Goal: Task Accomplishment & Management: Manage account settings

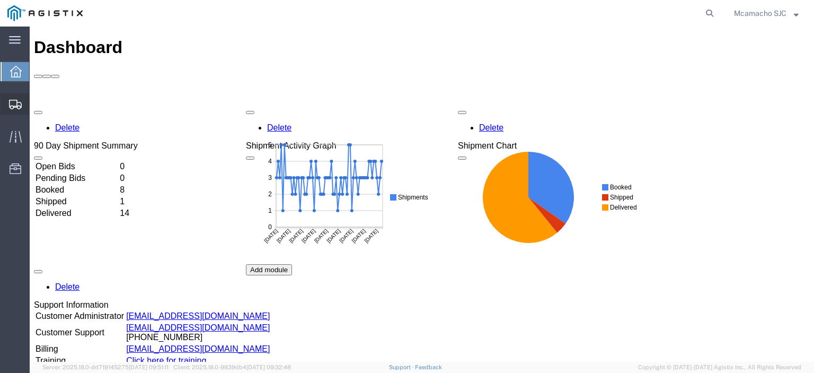
click at [34, 103] on span "Shipments" at bounding box center [32, 103] width 7 height 21
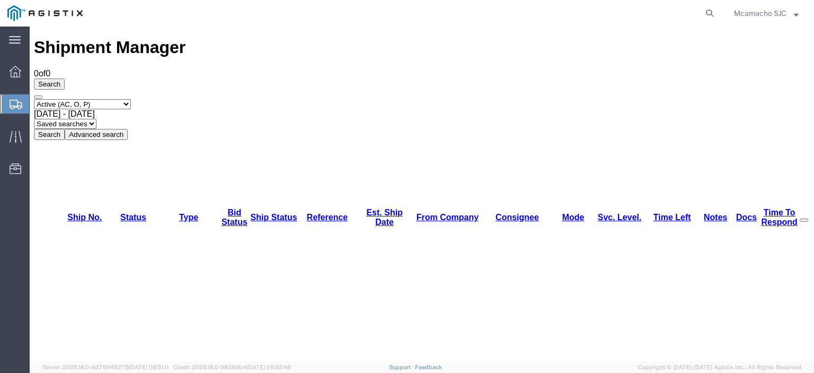
drag, startPoint x: 74, startPoint y: 68, endPoint x: 78, endPoint y: 74, distance: 7.6
click at [74, 99] on select "Select status Active (AC, O, P) All Approved Awaiting Confirmation (AC) Booked …" at bounding box center [82, 104] width 97 height 10
select select "BOOK"
click at [34, 99] on select "Select status Active (AC, O, P) All Approved Awaiting Confirmation (AC) Booked …" at bounding box center [82, 104] width 97 height 10
click at [65, 129] on button "Search" at bounding box center [49, 134] width 31 height 11
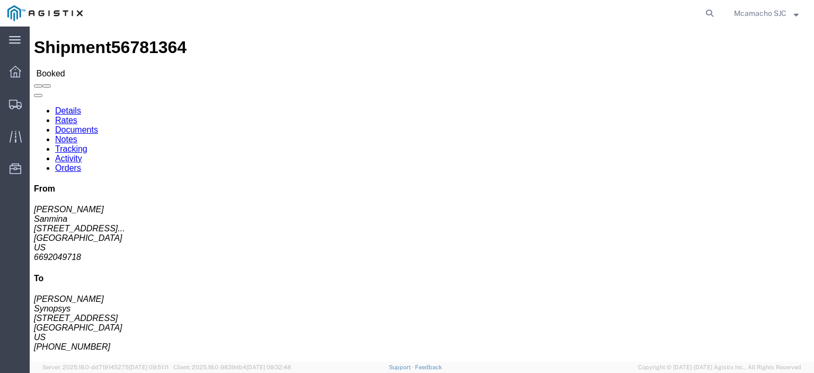
click link "Tracking"
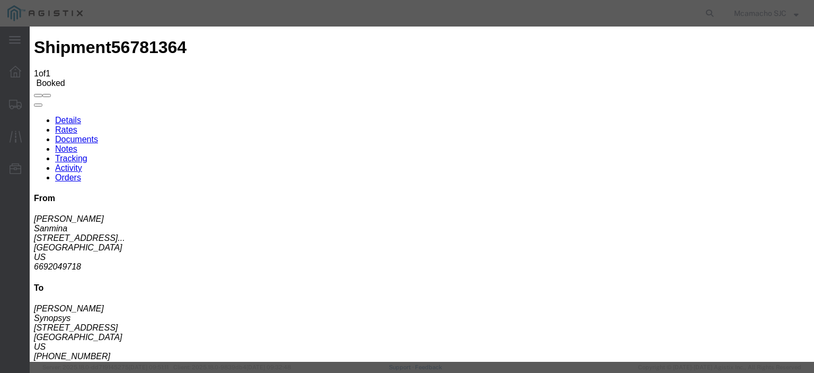
type input "09/11/2025"
type input "7:00 PM"
type input "09/10/2025"
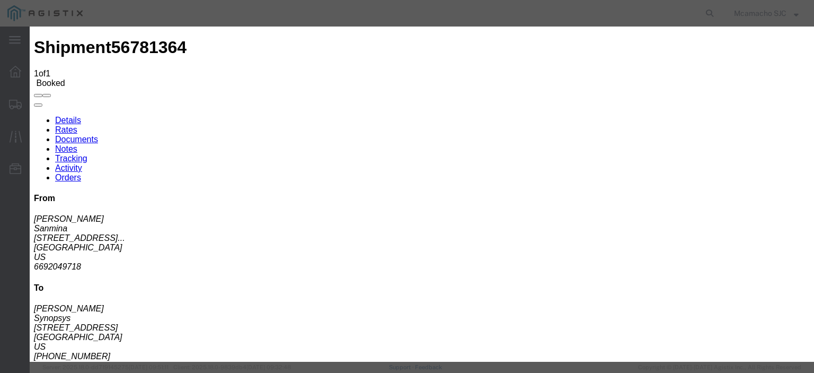
type input "09/10/2025"
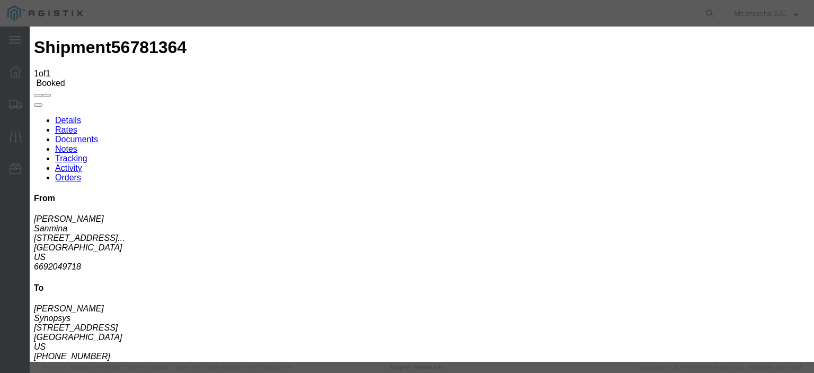
type input "3:07 PM"
select select "DELIVRED"
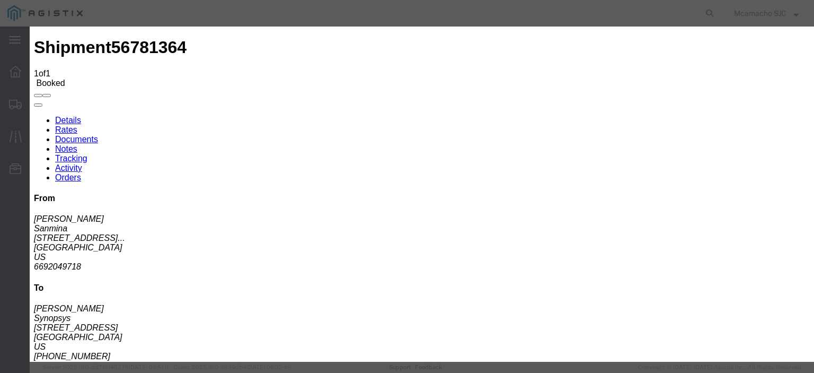
type input "V.DUYEN"
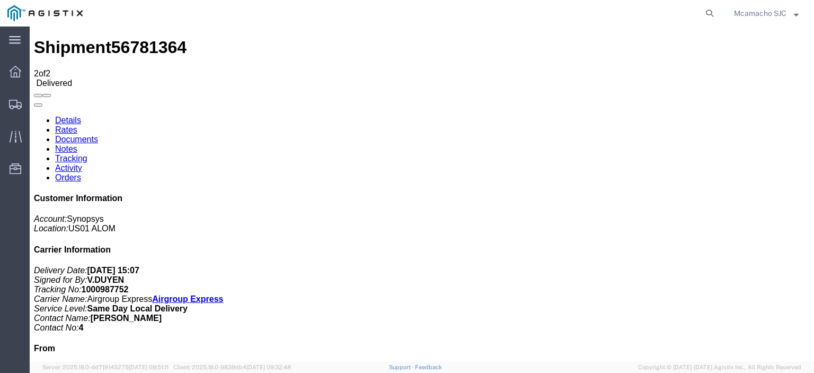
click at [98, 135] on link "Documents" at bounding box center [76, 139] width 43 height 9
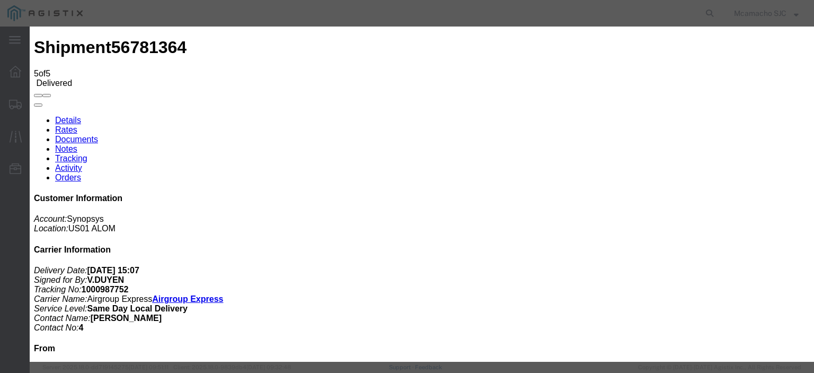
type input "C:\fakepath\1000987752 HCPOD.pdf"
type input "POD"
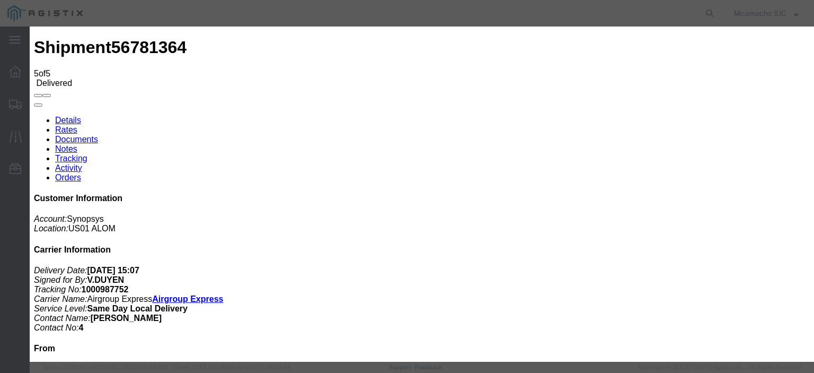
drag, startPoint x: 629, startPoint y: 111, endPoint x: 633, endPoint y: 116, distance: 6.0
select select "PROOF_OF_DELIVERY"
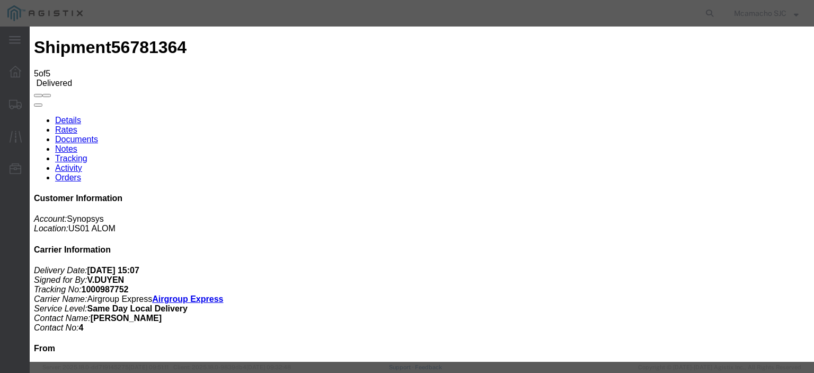
type input "HCPOD"
select select
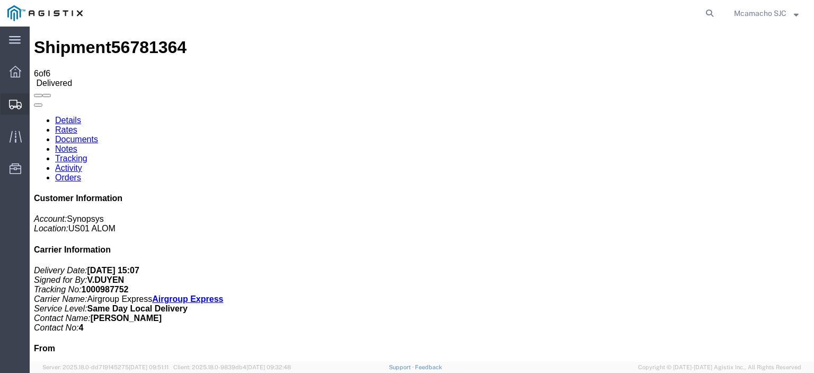
click at [32, 102] on span "Shipments" at bounding box center [32, 103] width 7 height 21
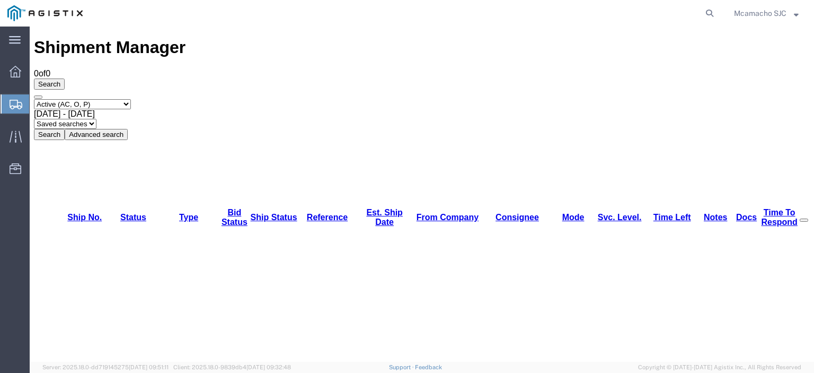
click at [85, 99] on select "Select status Active (AC, O, P) All Approved Awaiting Confirmation (AC) Booked …" at bounding box center [82, 104] width 97 height 10
select select "BOOK"
click at [34, 99] on select "Select status Active (AC, O, P) All Approved Awaiting Confirmation (AC) Booked …" at bounding box center [82, 104] width 97 height 10
click at [65, 129] on button "Search" at bounding box center [49, 134] width 31 height 11
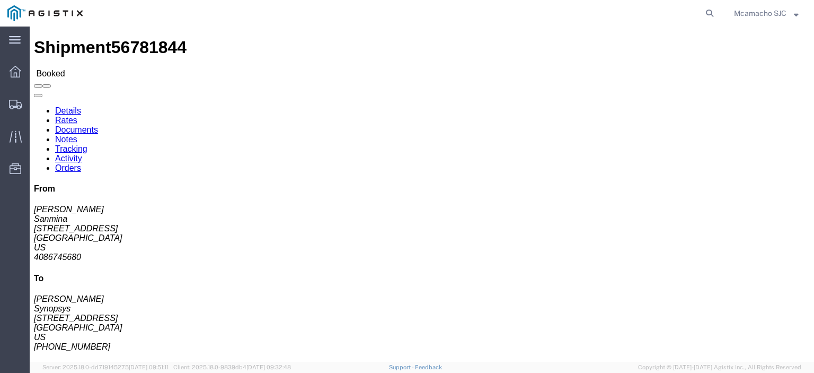
click link "Tracking"
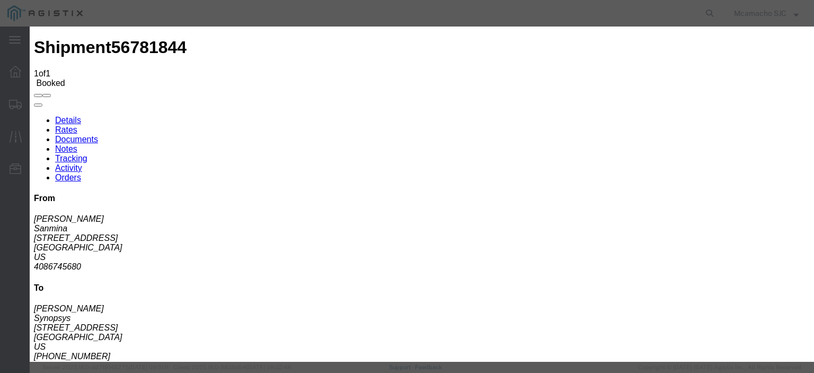
type input "09/11/2025"
type input "7:00 PM"
type input "09/10/2025"
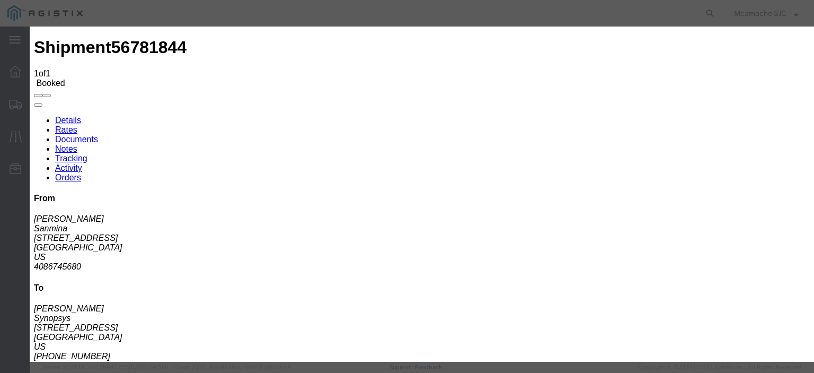
drag, startPoint x: 269, startPoint y: 110, endPoint x: 274, endPoint y: 113, distance: 5.7
type input "09/10/2025"
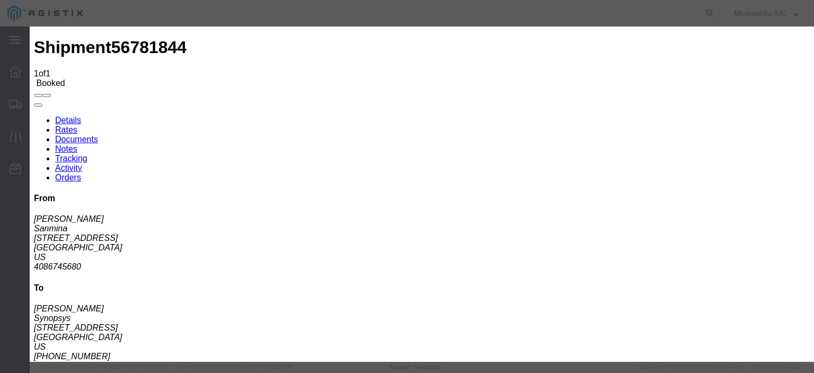
type input "3:07 PM"
select select "DELIVRED"
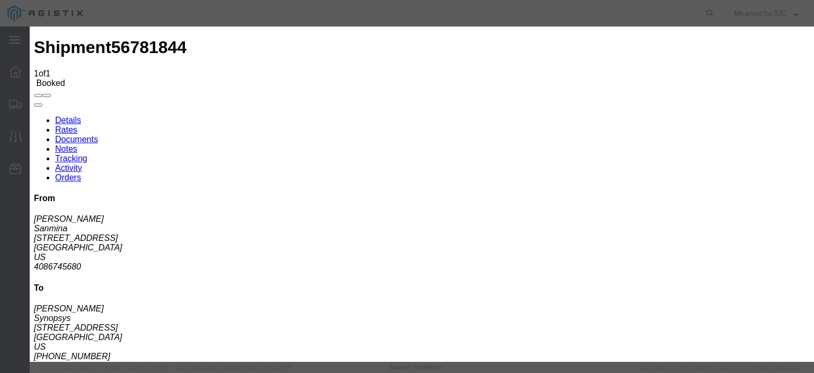
type input "V.DUYEN"
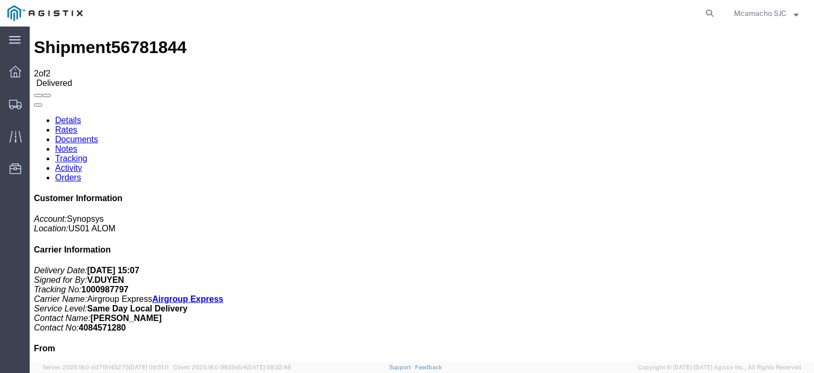
click at [98, 135] on link "Documents" at bounding box center [76, 139] width 43 height 9
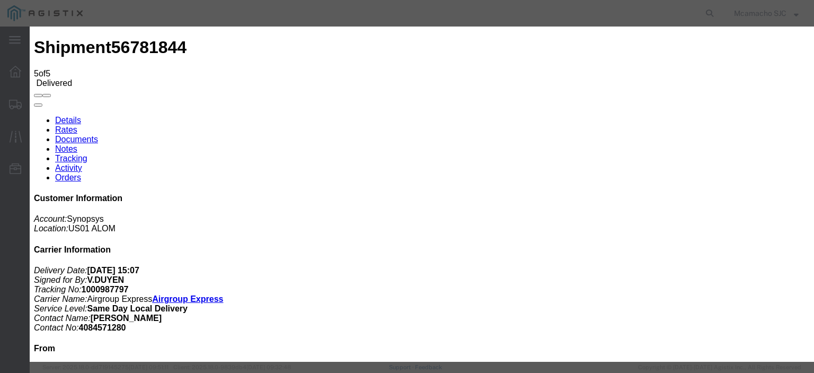
type input "C:\fakepath\1000987797 HCPOD.pdf"
drag, startPoint x: 387, startPoint y: 113, endPoint x: 394, endPoint y: 118, distance: 8.7
type input "AIRGROUP"
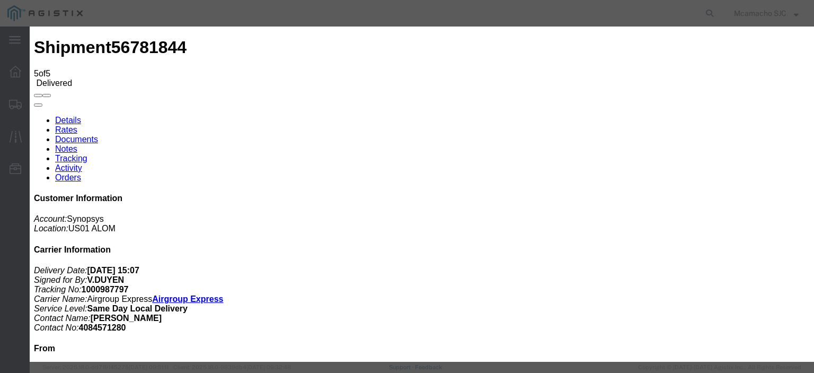
type input "HCPOD"
select select "PROOF_OF_DELIVERY"
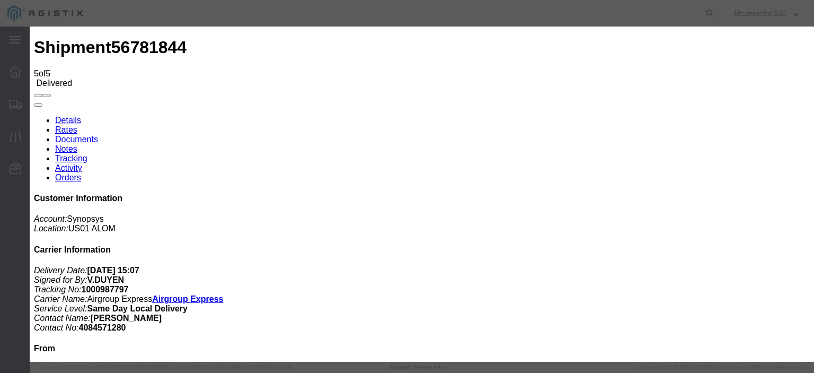
select select
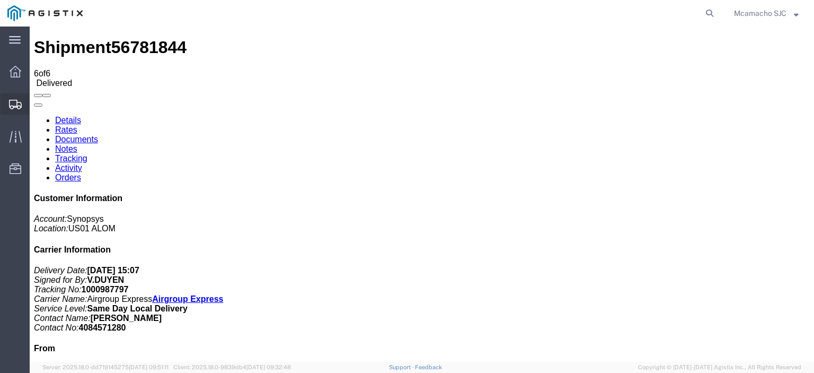
click at [37, 101] on span "Shipments" at bounding box center [32, 103] width 7 height 21
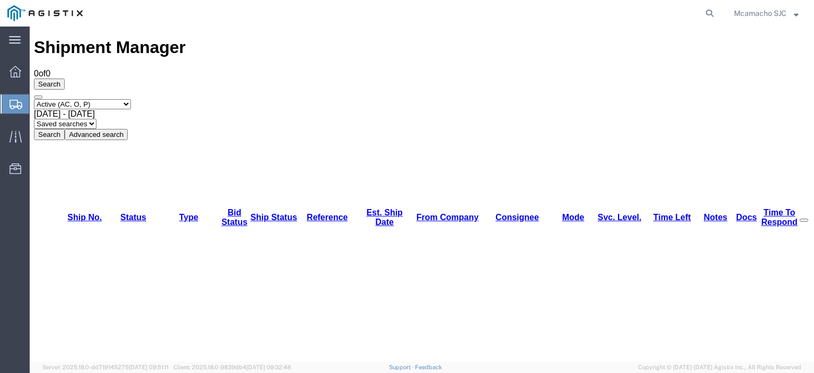
click at [81, 99] on select "Select status Active (AC, O, P) All Approved Awaiting Confirmation (AC) Booked …" at bounding box center [82, 104] width 97 height 10
select select "BOOK"
click at [34, 99] on select "Select status Active (AC, O, P) All Approved Awaiting Confirmation (AC) Booked …" at bounding box center [82, 104] width 97 height 10
click at [65, 129] on button "Search" at bounding box center [49, 134] width 31 height 11
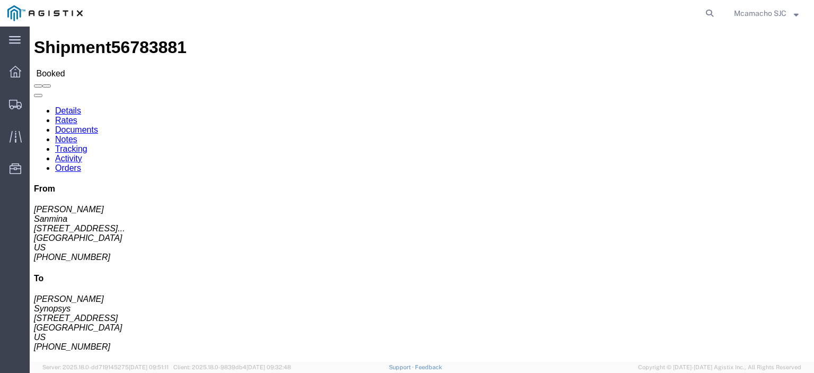
click link "Tracking"
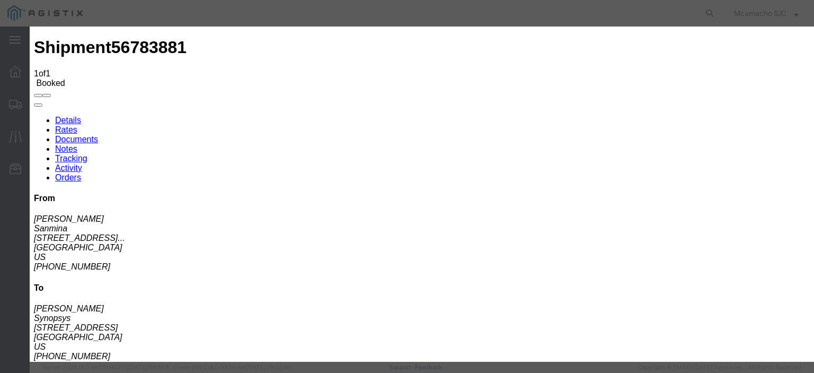
type input "09/11/2025"
type input "7:00 PM"
type input "09/03/2025"
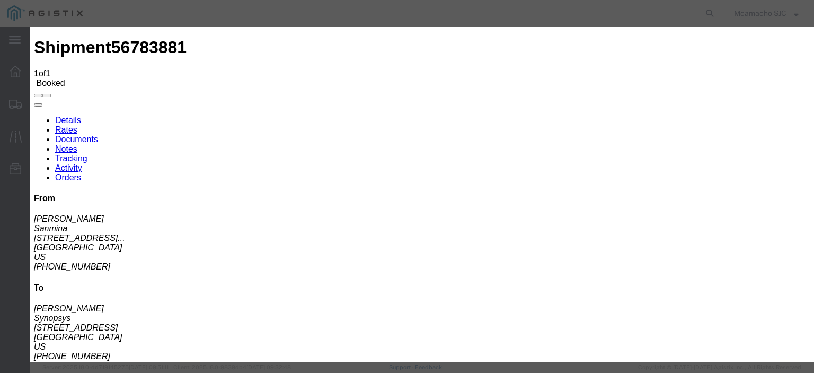
drag, startPoint x: 273, startPoint y: 110, endPoint x: 300, endPoint y: 116, distance: 27.2
type input "09/10/2025"
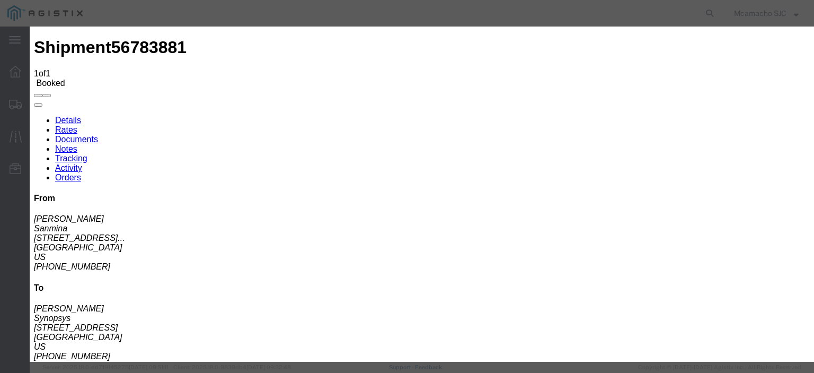
type input "3:07 PM"
select select "DELIVRED"
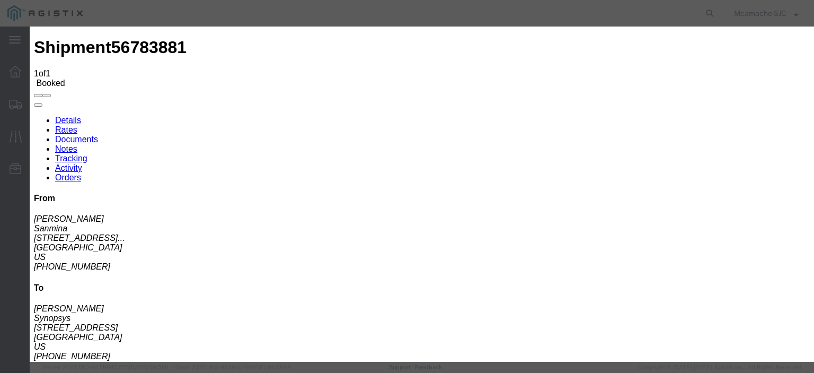
type input "V.DUYEN"
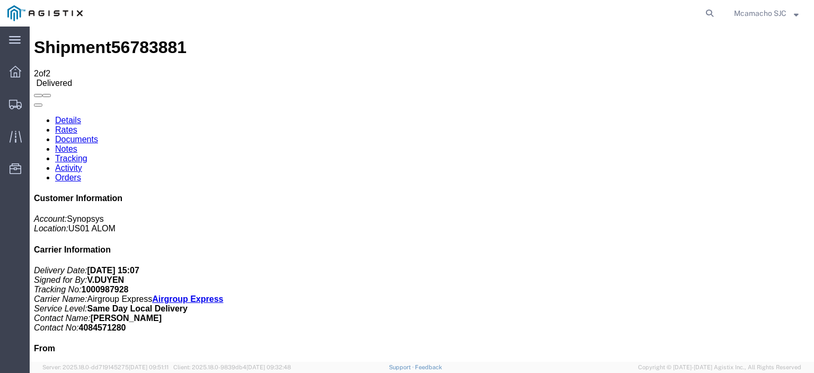
click at [98, 135] on link "Documents" at bounding box center [76, 139] width 43 height 9
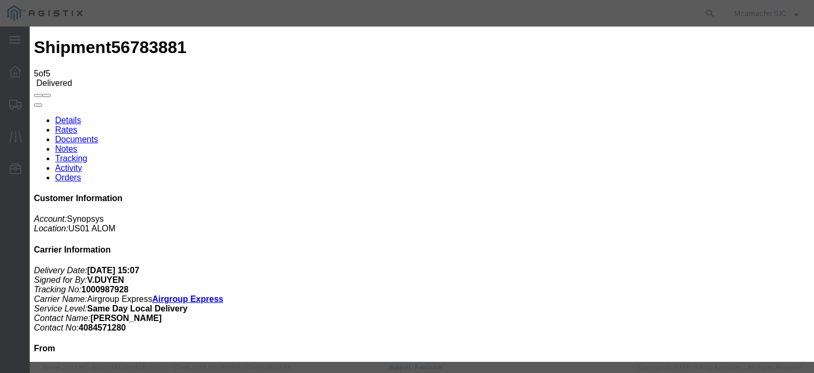
type input "C:\fakepath\1000987928 HCPOD.pdf"
drag, startPoint x: 398, startPoint y: 111, endPoint x: 405, endPoint y: 117, distance: 9.0
type input "AIRGROUP"
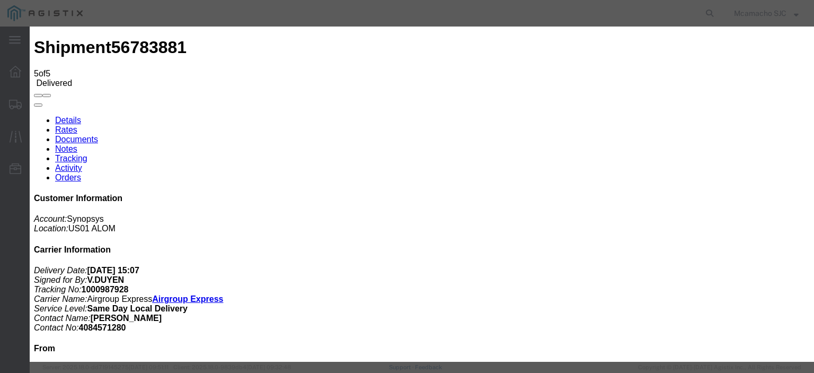
type input "POD"
select select "PROOF_OF_DELIVERY"
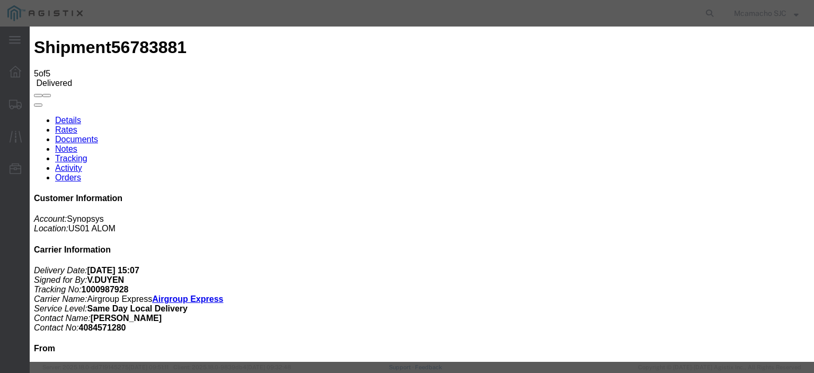
type input "HCPOD"
select select
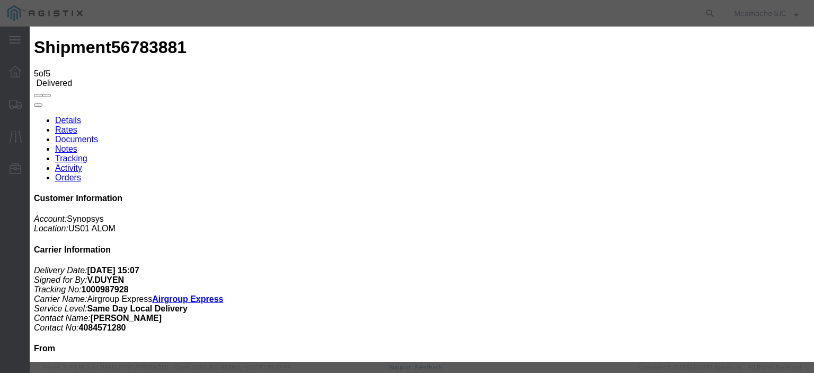
select select
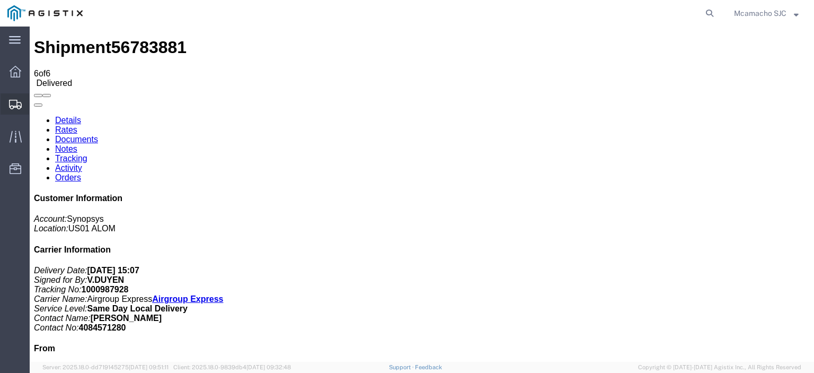
click at [37, 100] on span "Shipments" at bounding box center [32, 103] width 7 height 21
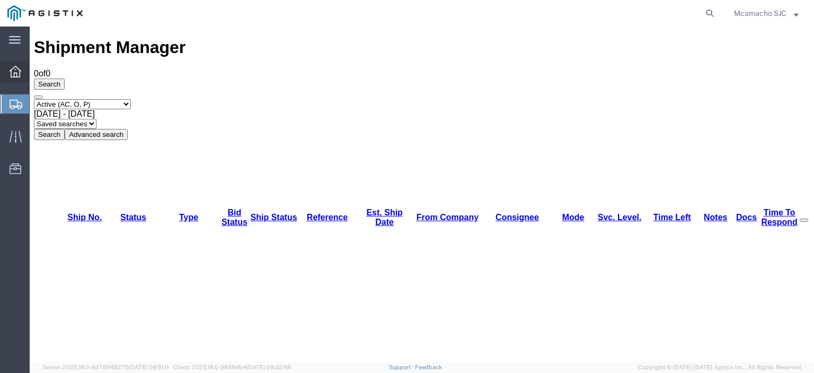
click at [37, 77] on span "Dashboard" at bounding box center [32, 71] width 7 height 21
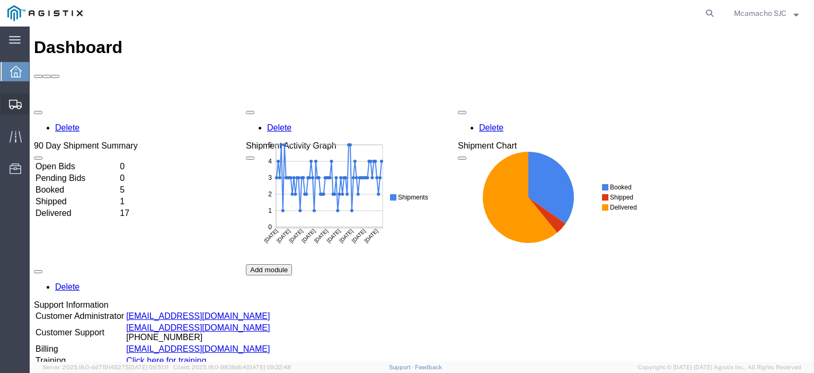
click at [20, 94] on div at bounding box center [16, 103] width 30 height 21
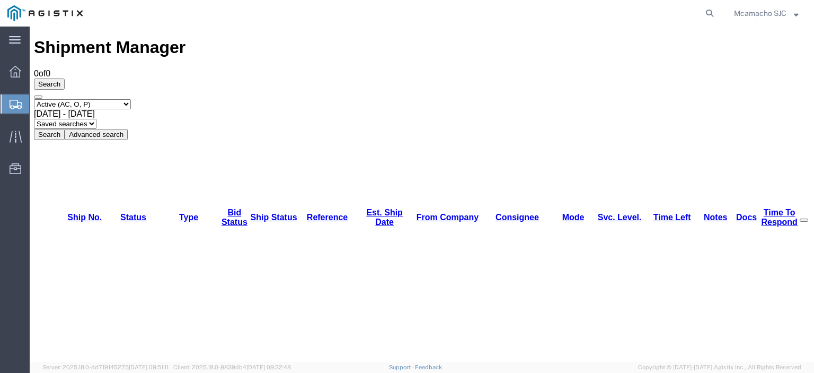
click at [104, 99] on select "Select status Active (AC, O, P) All Approved Awaiting Confirmation (AC) Booked …" at bounding box center [82, 104] width 97 height 10
select select "BOOK"
click at [34, 99] on select "Select status Active (AC, O, P) All Approved Awaiting Confirmation (AC) Booked …" at bounding box center [82, 104] width 97 height 10
click at [65, 129] on button "Search" at bounding box center [49, 134] width 31 height 11
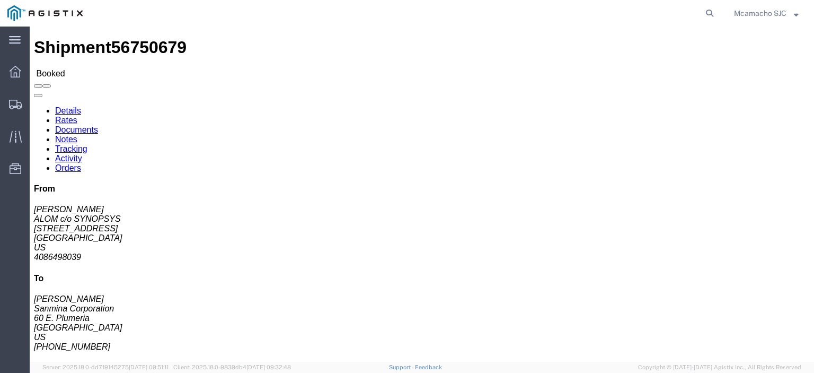
click link "Tracking"
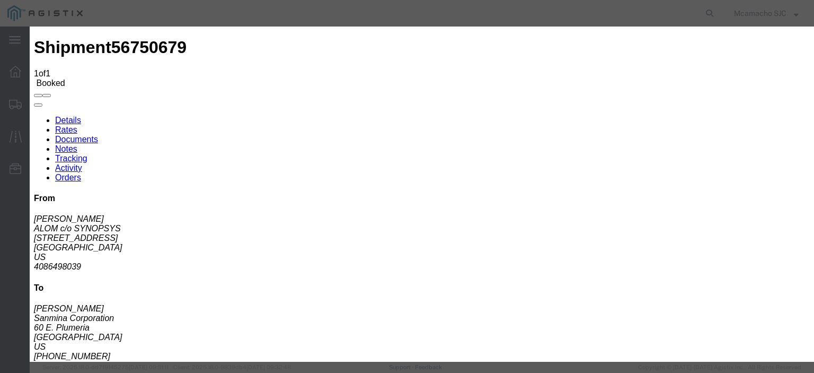
type input "09/11/2025"
type input "7:00 PM"
type input "09/10/2025"
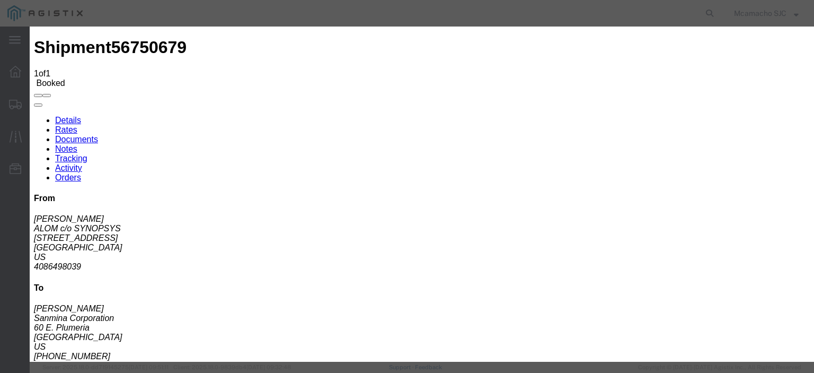
type input "3:45 PM"
select select "DELIVRED"
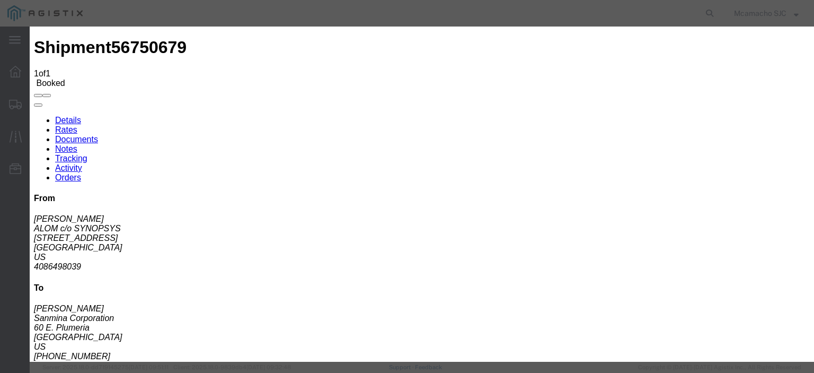
type input "09/10/2025"
type input "THUY DUONG"
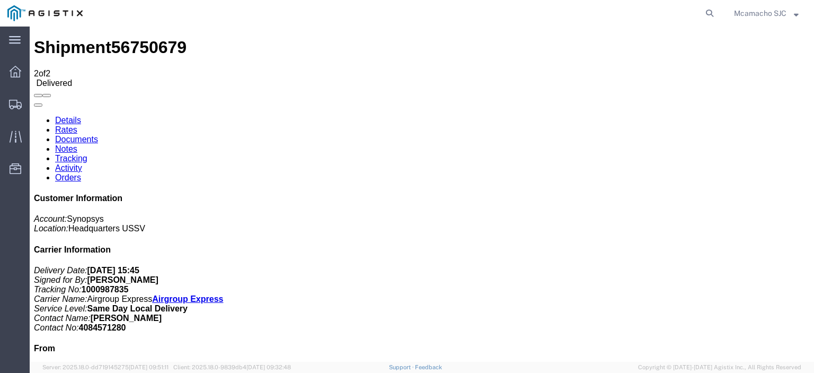
click at [98, 135] on link "Documents" at bounding box center [76, 139] width 43 height 9
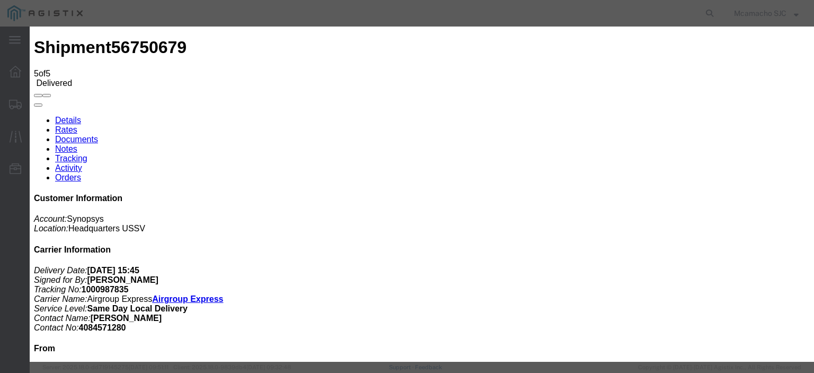
type input "C:\fakepath\1000987835 HCPOD.pdf"
type input "AIRGROUP"
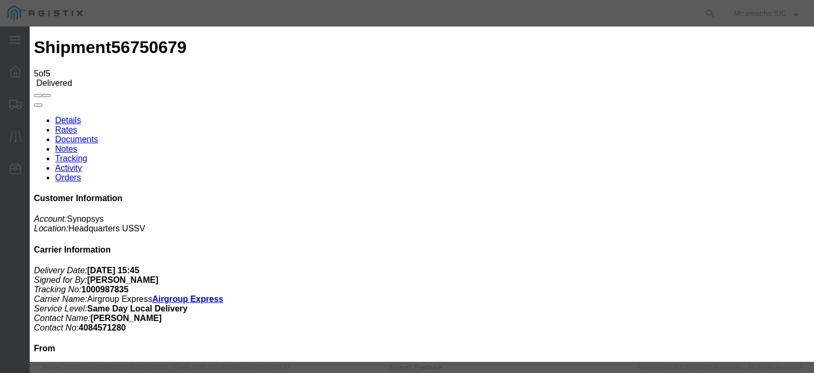
type input "POD"
select select "PROOF_OF_DELIVERY"
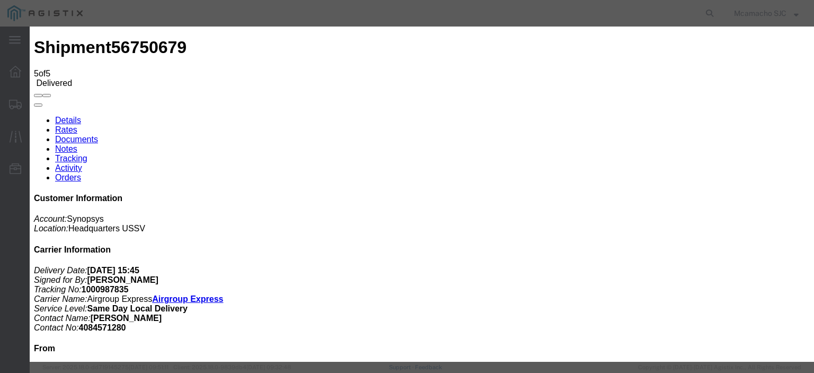
type input "HCPOD"
select select
